Goal: Navigation & Orientation: Find specific page/section

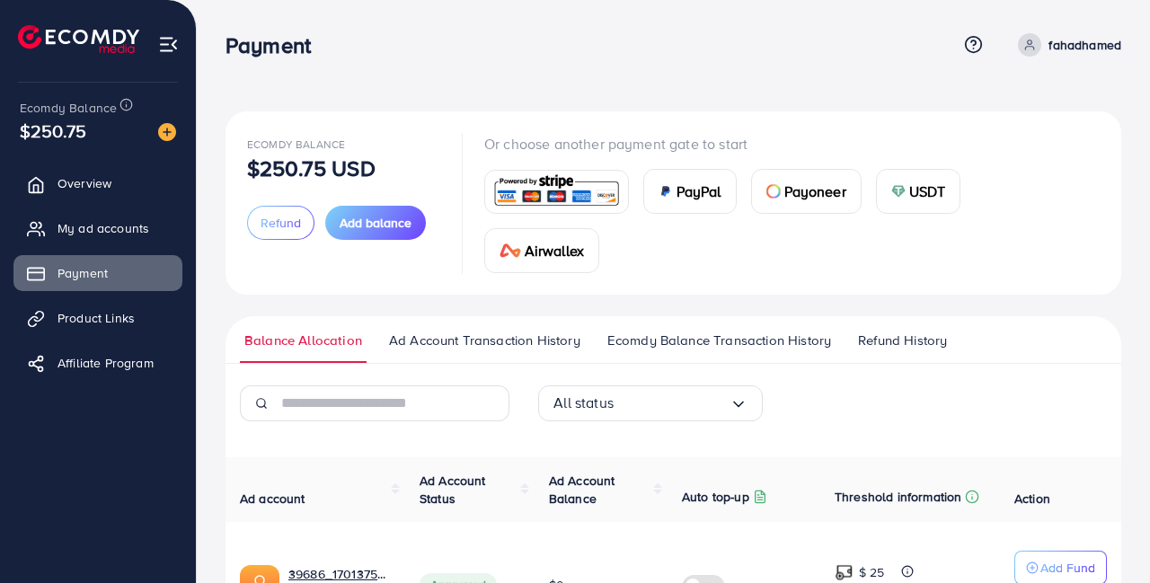
scroll to position [268, 0]
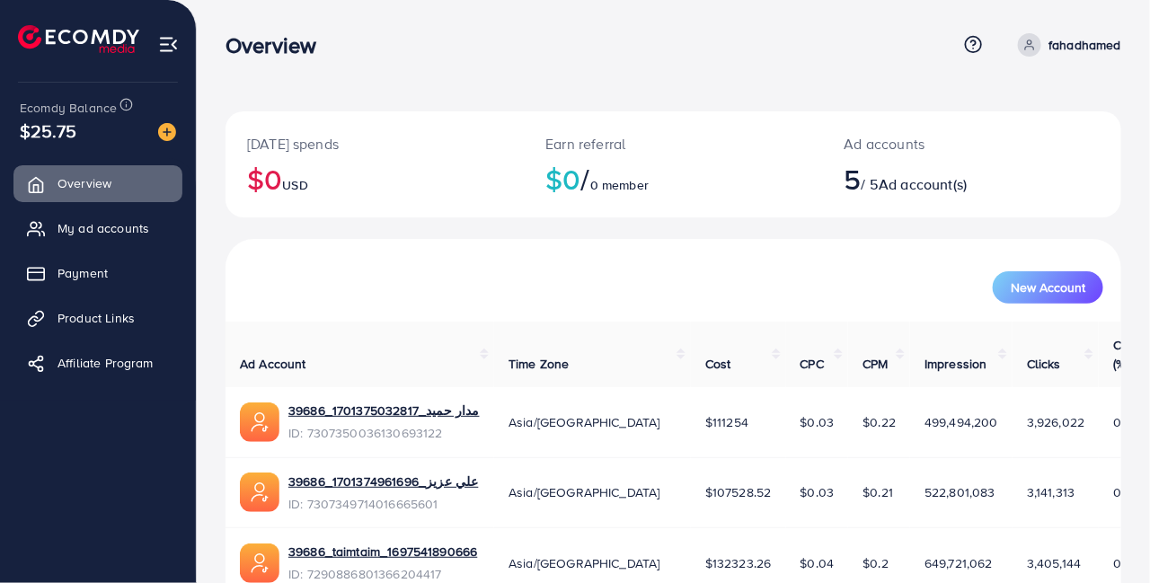
click at [691, 387] on td "$111254" at bounding box center [738, 422] width 95 height 70
click at [624, 387] on td "Asia/Baghdad" at bounding box center [592, 422] width 197 height 70
